Goal: Check status: Check status

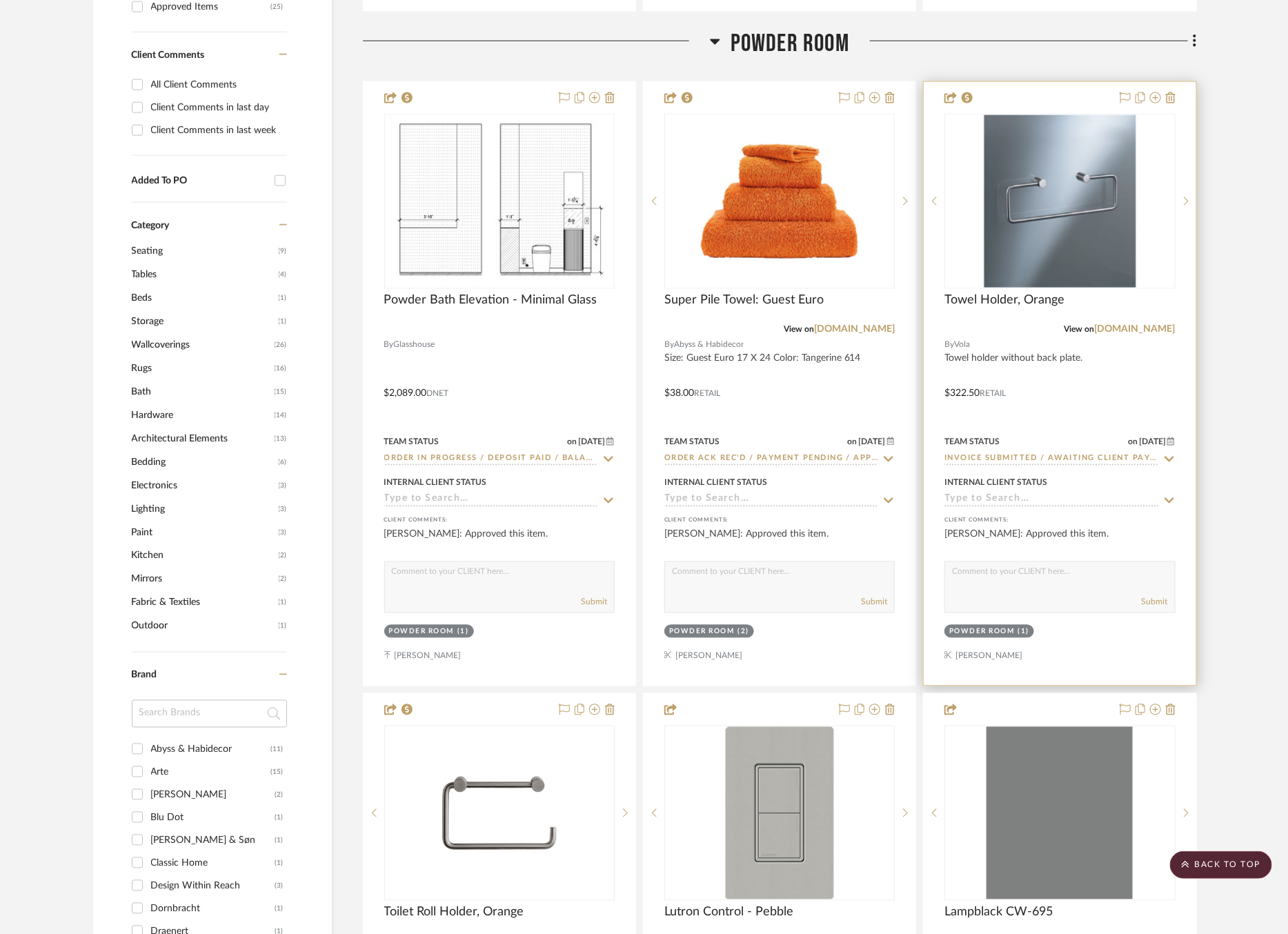
scroll to position [988, 0]
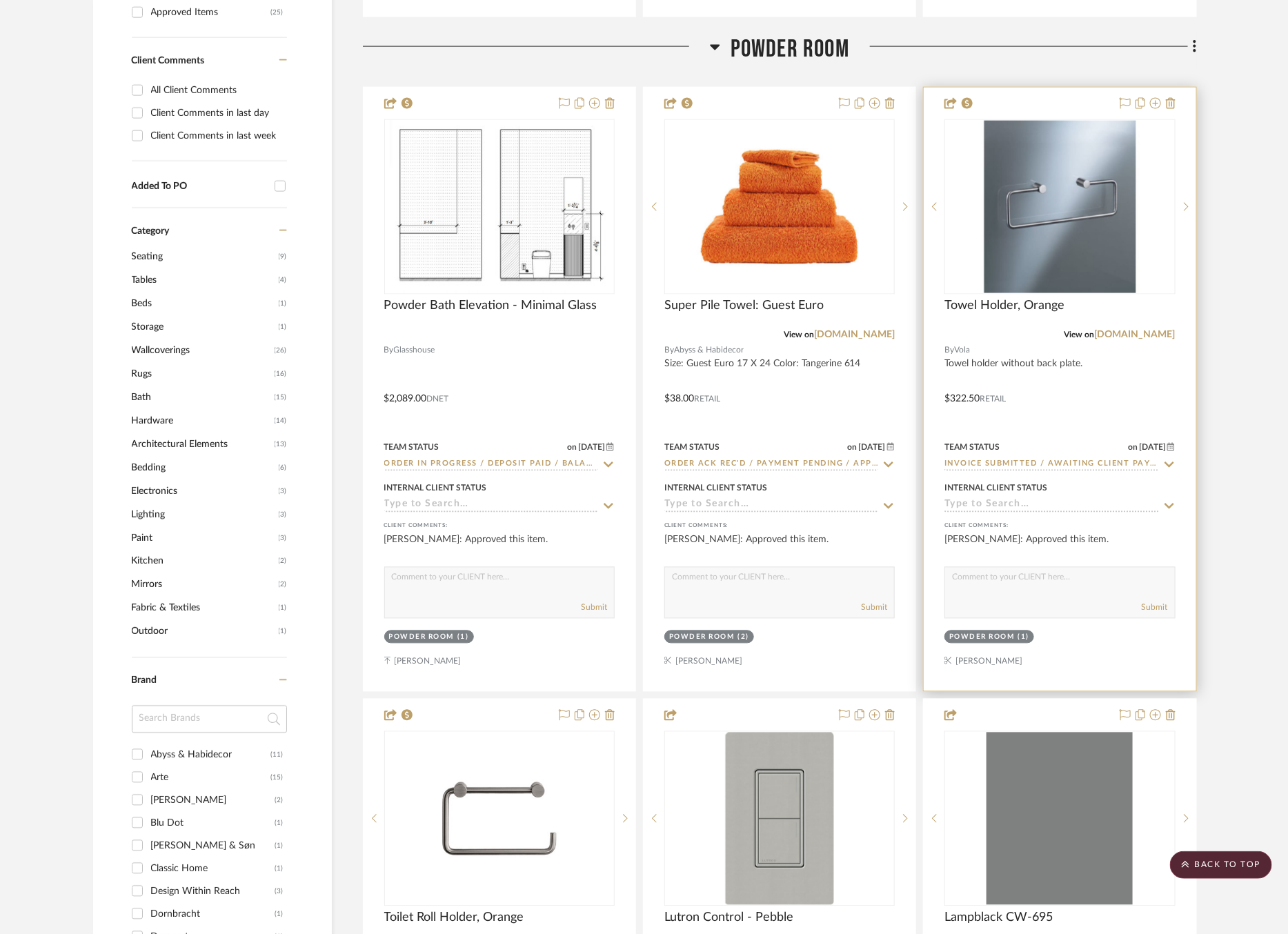
click at [1172, 462] on icon at bounding box center [1169, 465] width 10 height 5
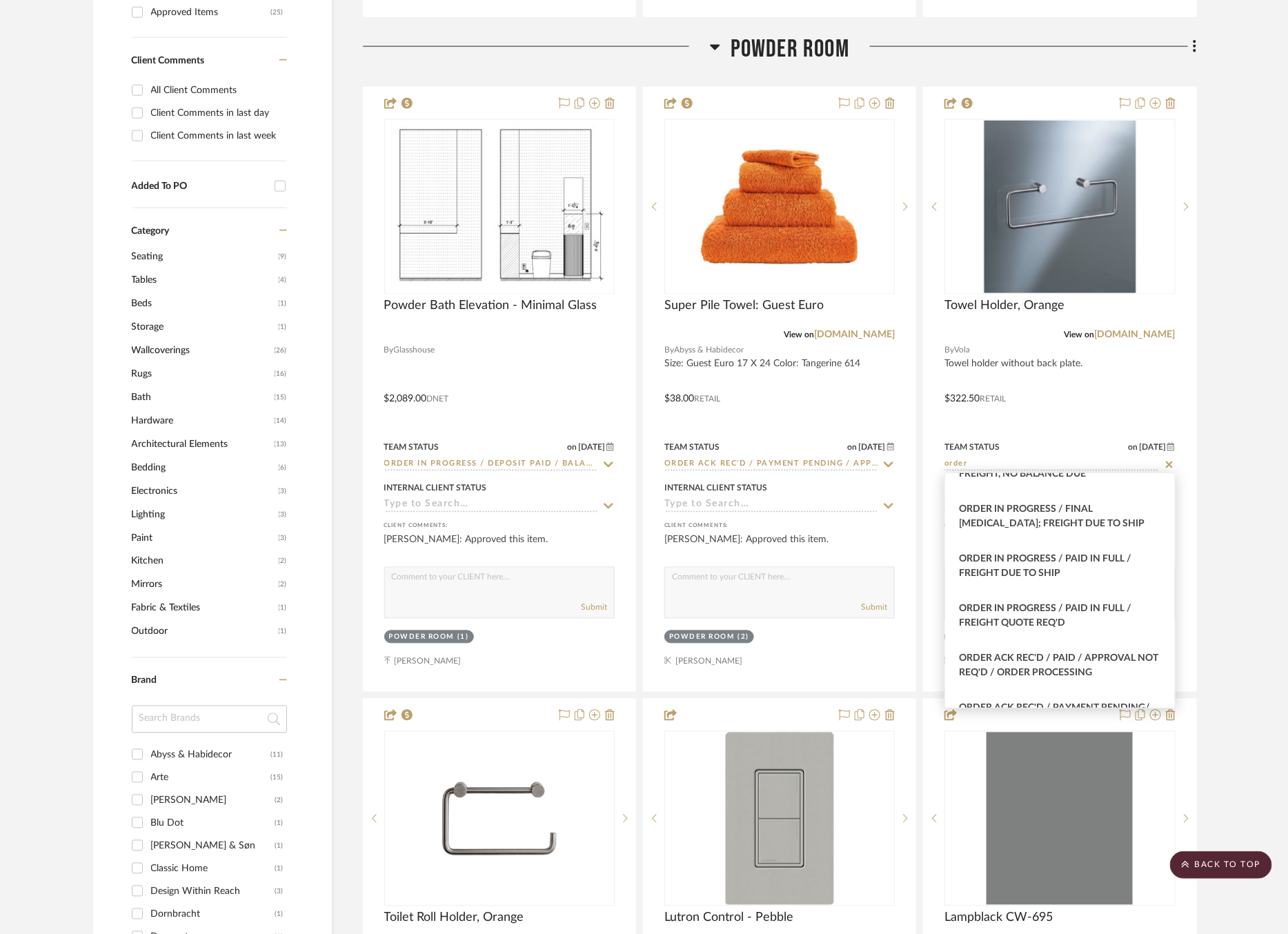
scroll to position [0, 0]
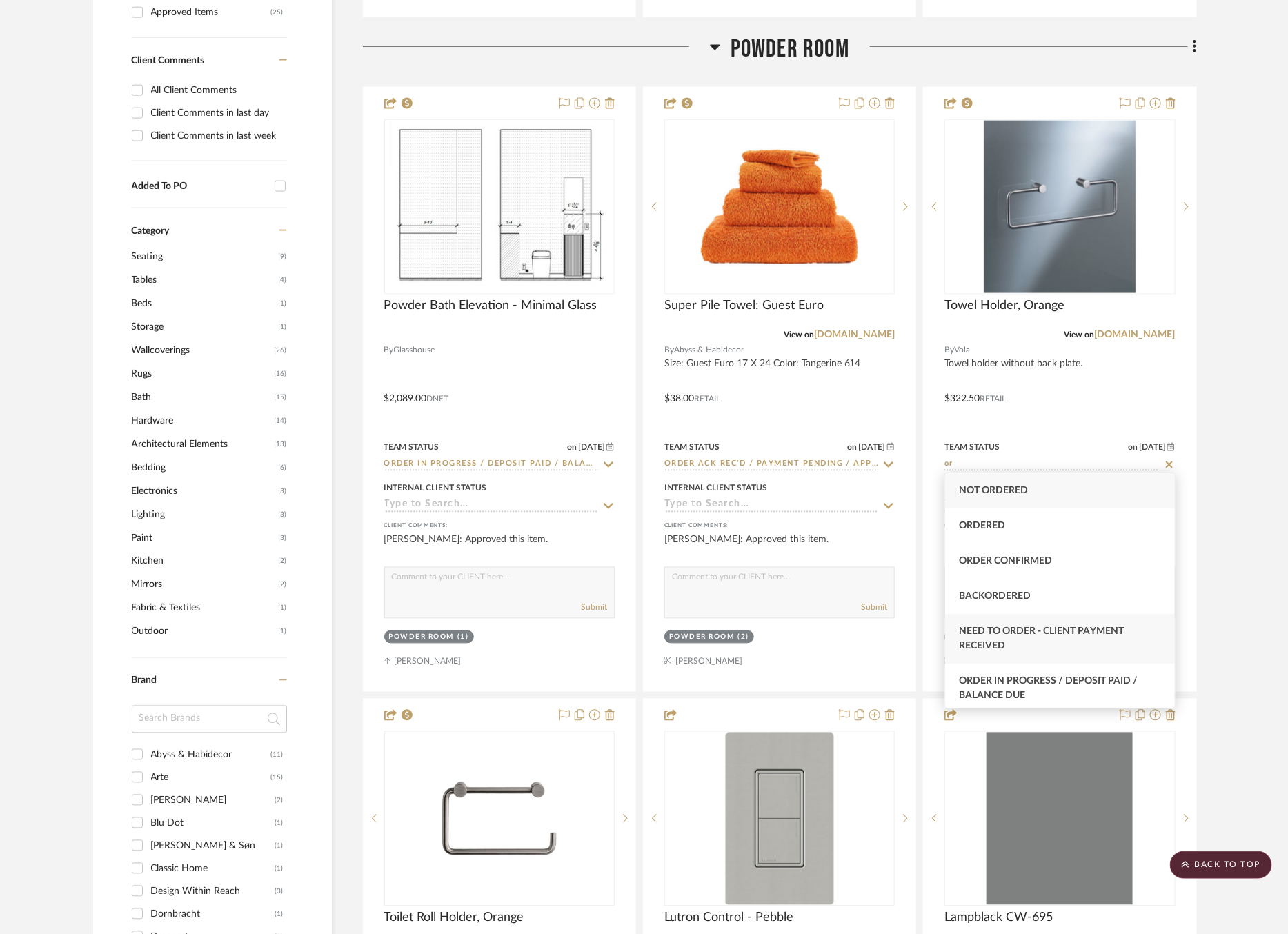
type input "o"
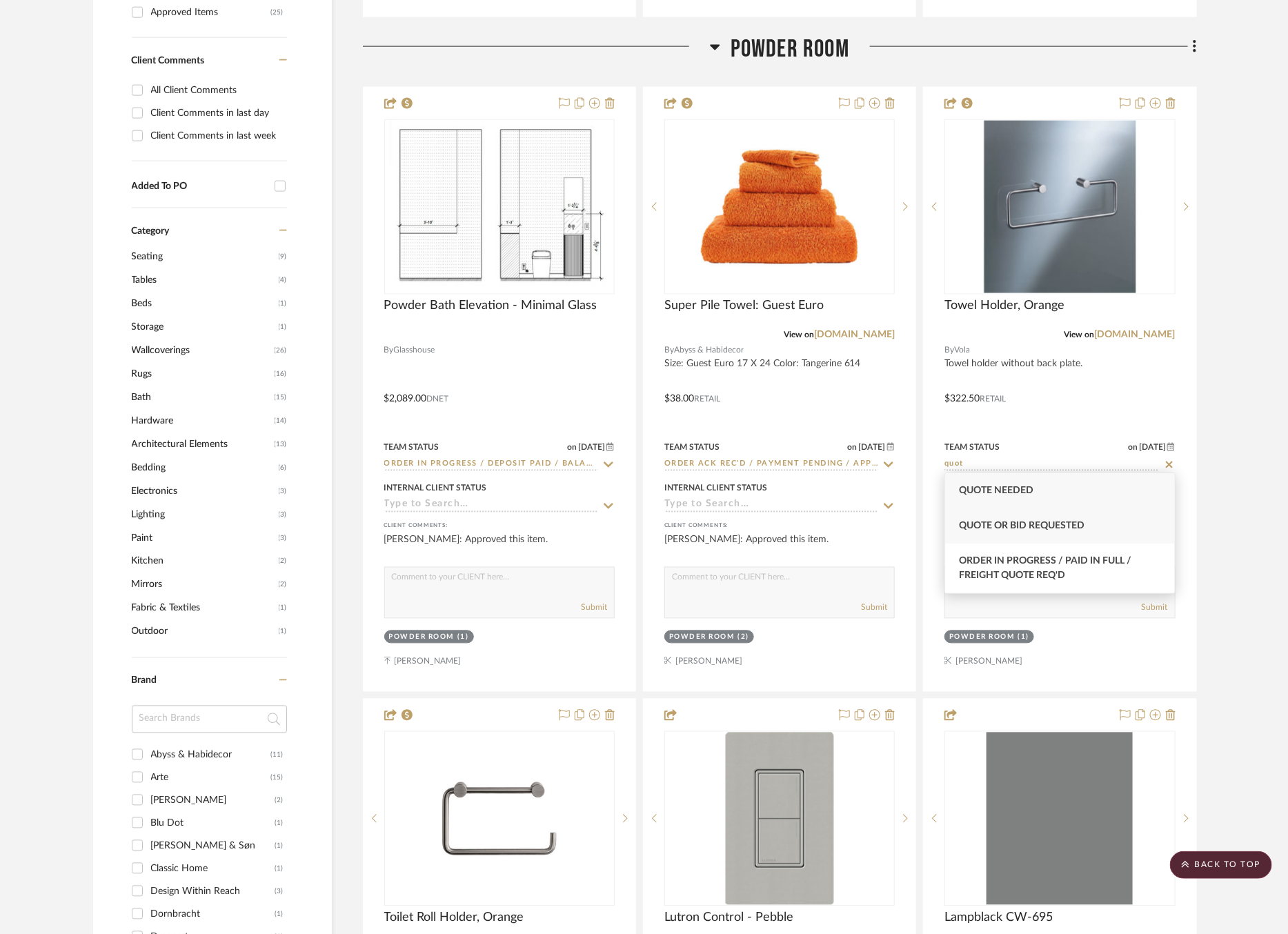
type input "quot"
click at [1060, 516] on div "Quote or Bid Requested" at bounding box center [1060, 526] width 230 height 35
type input "[DATE]"
type input "Quote or Bid Requested"
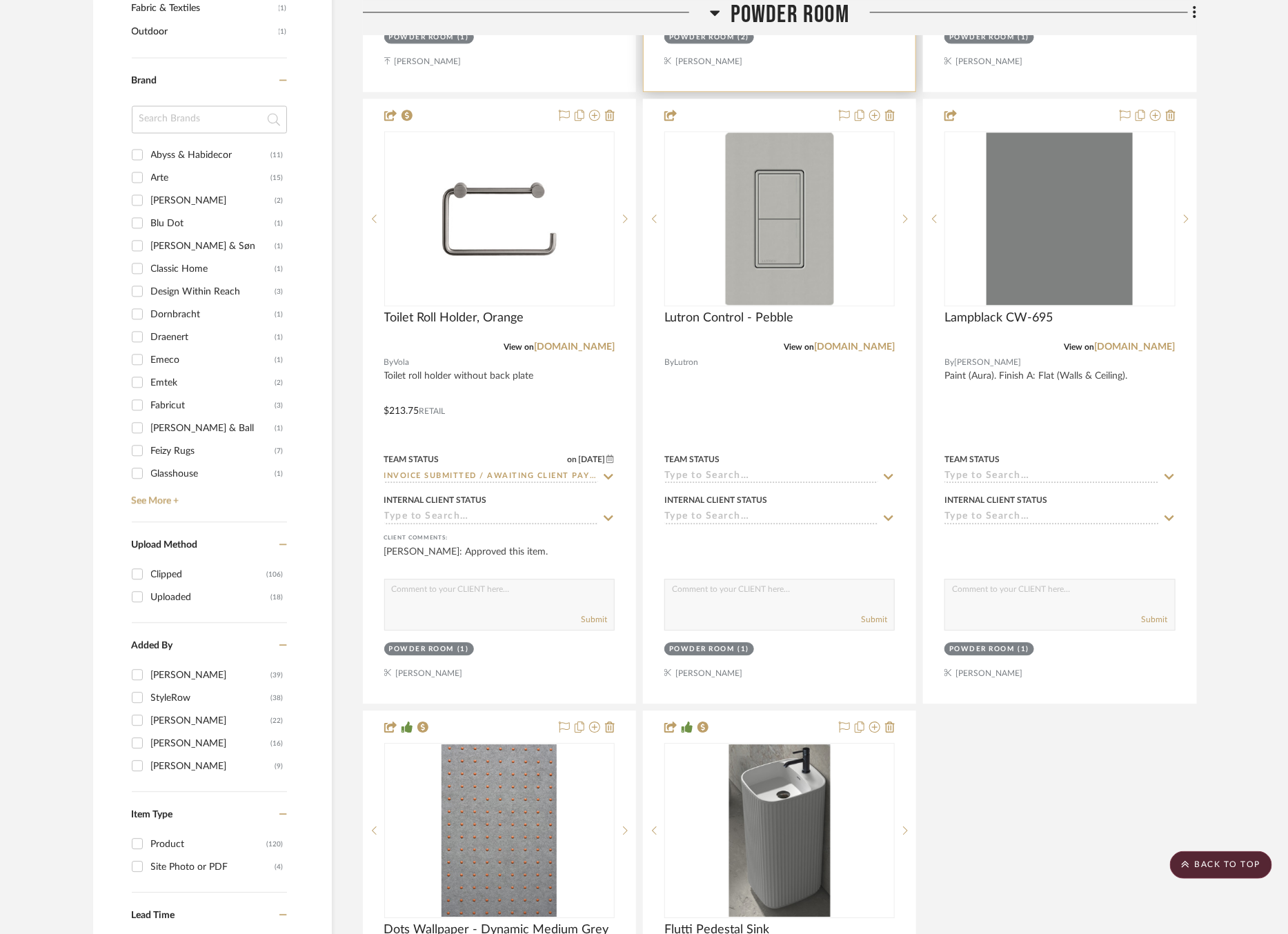
scroll to position [1597, 0]
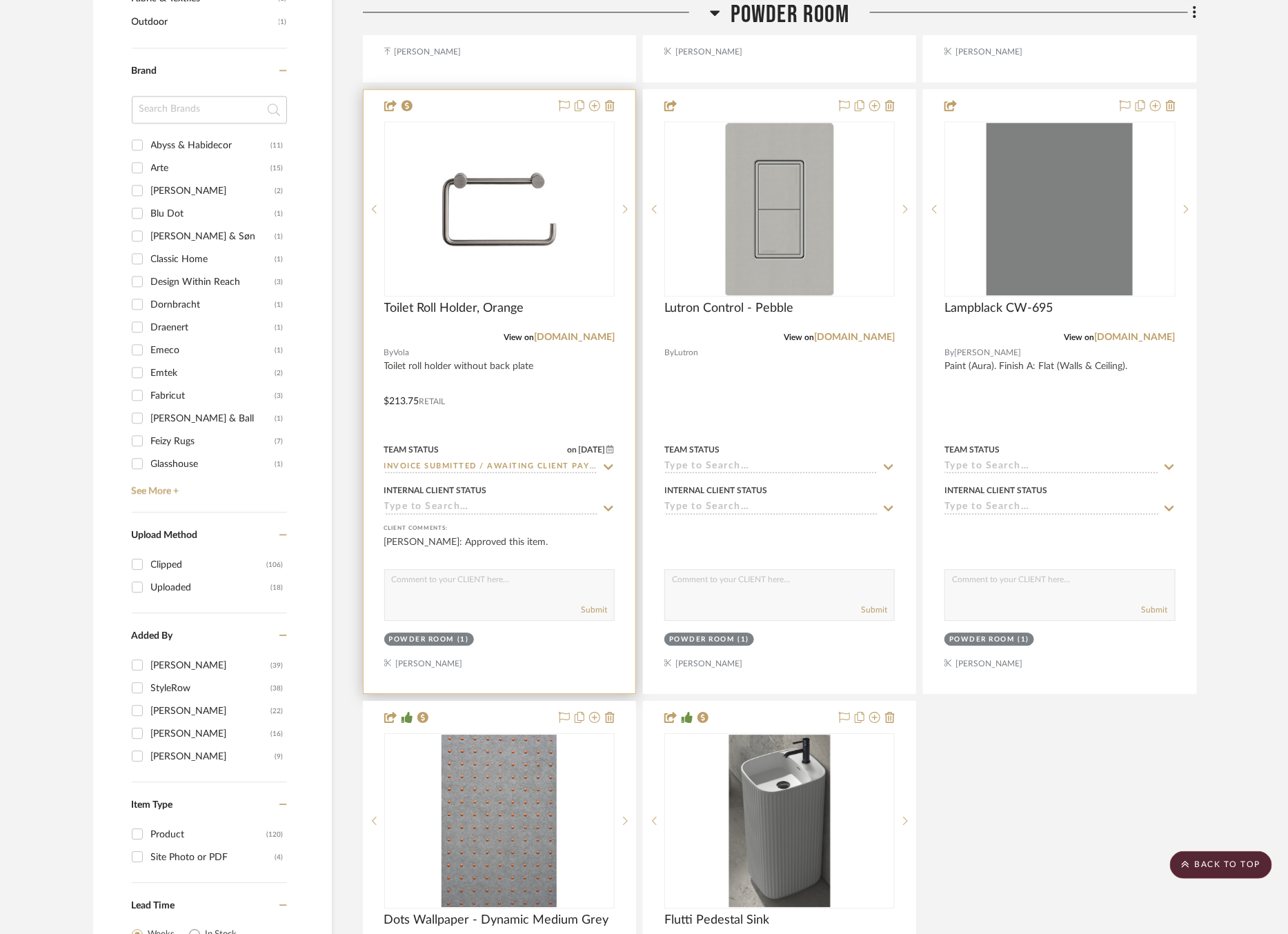
click at [603, 462] on icon at bounding box center [609, 467] width 13 height 11
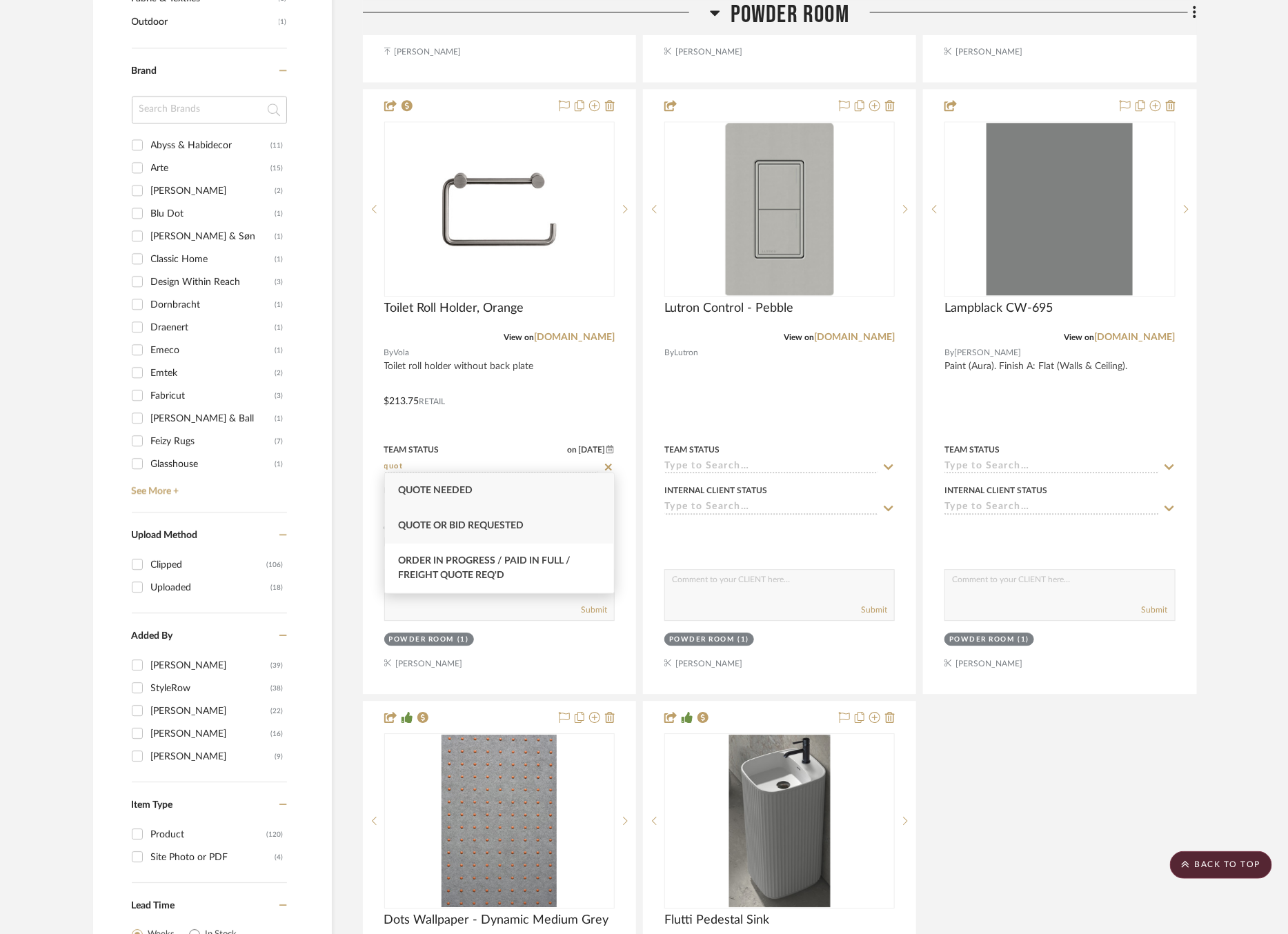
type input "quot"
click at [534, 522] on div "Quote or Bid Requested" at bounding box center [500, 526] width 230 height 35
type input "[DATE]"
type input "Quote or Bid Requested"
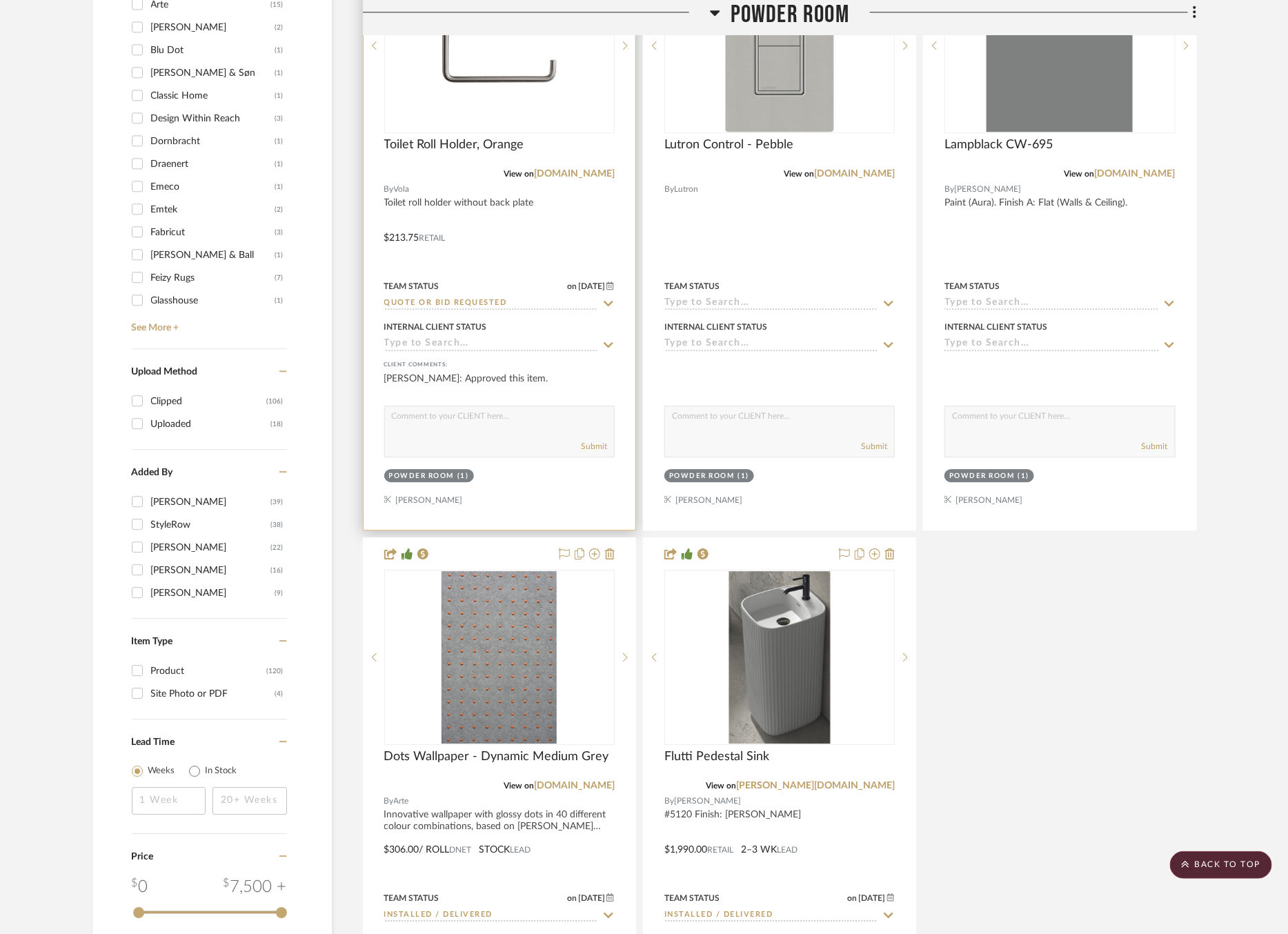
scroll to position [1767, 0]
